Goal: Entertainment & Leisure: Browse casually

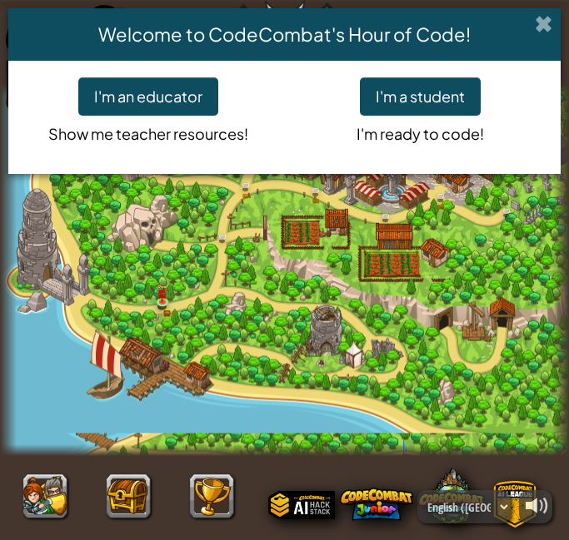
click at [543, 27] on span at bounding box center [543, 23] width 17 height 17
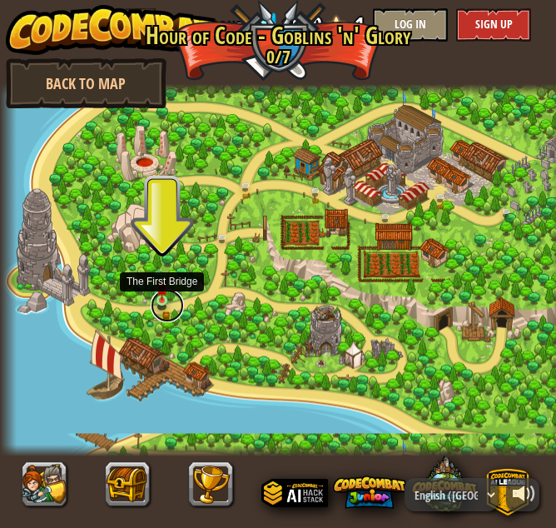
click at [162, 304] on link at bounding box center [167, 305] width 33 height 33
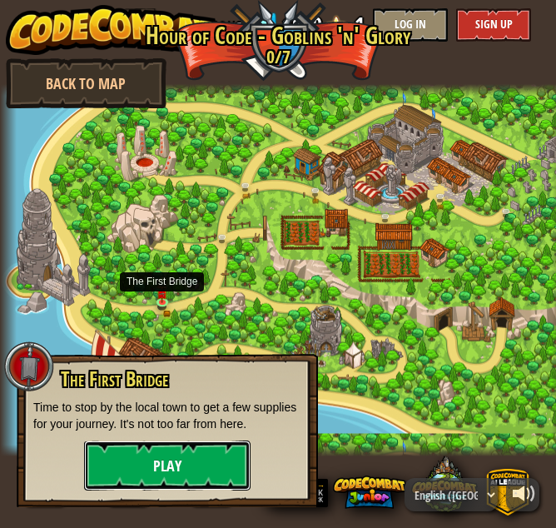
click at [133, 443] on button "Play" at bounding box center [167, 465] width 167 height 50
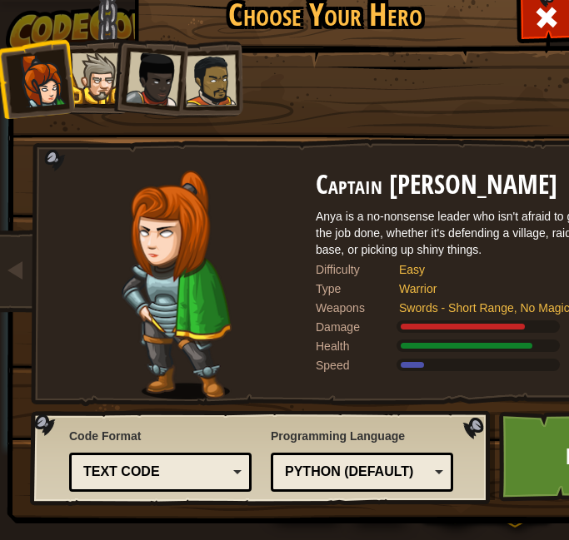
click at [240, 470] on div "Text code" at bounding box center [160, 473] width 161 height 26
click at [239, 440] on div "Code Format Text code Blocks and code Blocks Blocks (Icons) Text code Blocks - …" at bounding box center [160, 460] width 182 height 72
click at [425, 469] on div "Python (Default)" at bounding box center [357, 472] width 144 height 19
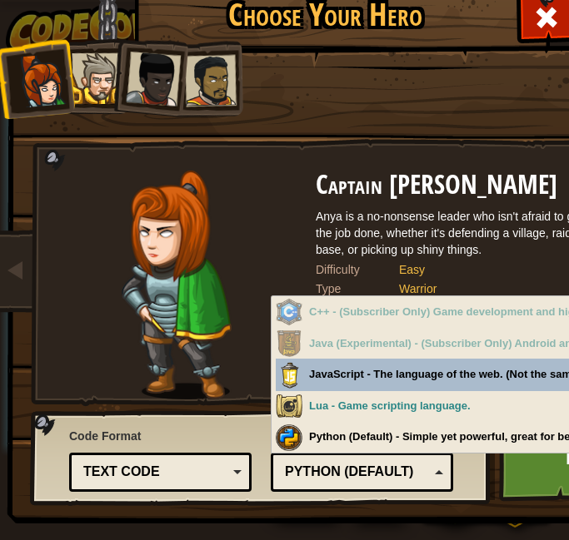
click at [242, 353] on div at bounding box center [176, 285] width 278 height 229
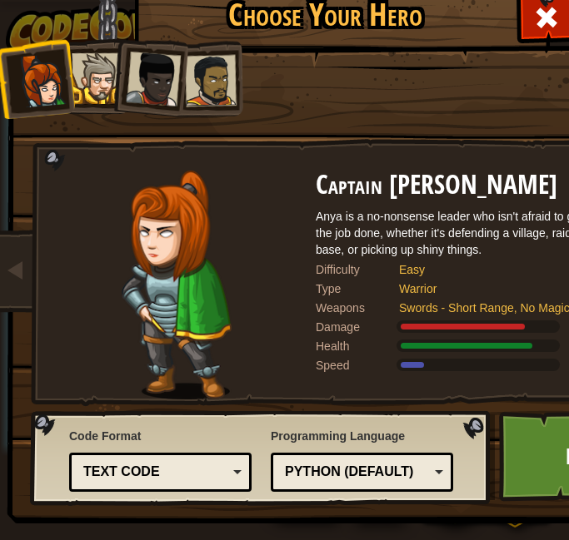
click at [72, 83] on li at bounding box center [35, 78] width 82 height 82
click at [97, 84] on div at bounding box center [97, 78] width 51 height 51
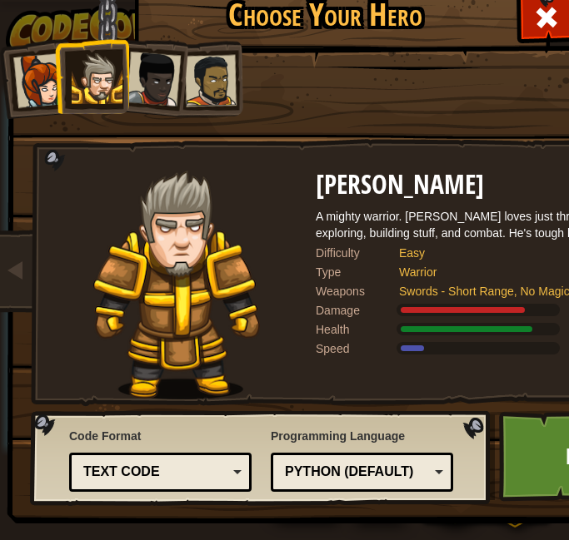
click at [132, 82] on div at bounding box center [153, 79] width 55 height 55
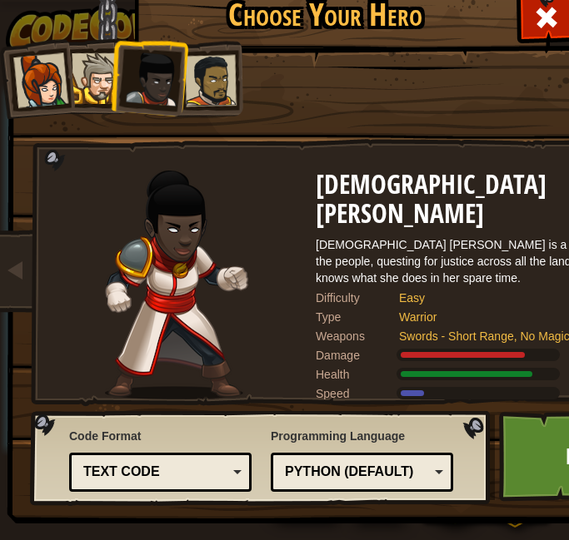
click at [188, 76] on div at bounding box center [211, 81] width 52 height 52
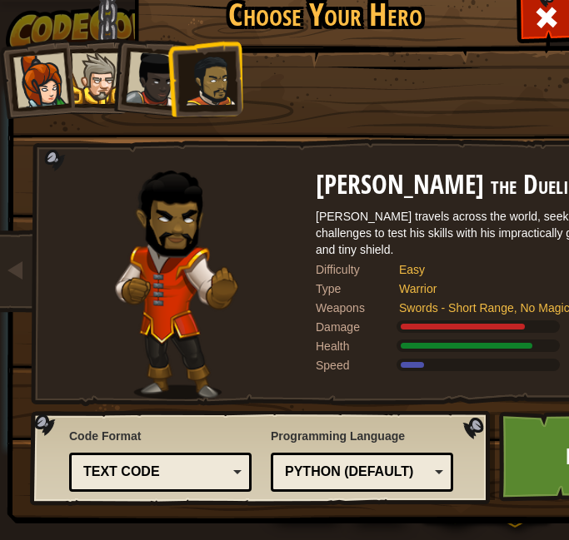
click at [241, 472] on div "Text code Blocks and code Blocks Blocks (Icons) Text code" at bounding box center [160, 472] width 182 height 39
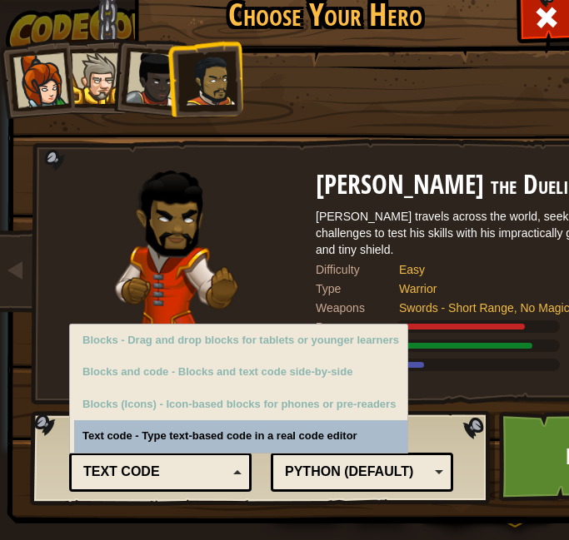
click at [282, 440] on div "Code Format Text code Blocks and code Blocks Blocks (Icons) Text code Blocks - …" at bounding box center [261, 458] width 450 height 85
